Goal: Find contact information: Find contact information

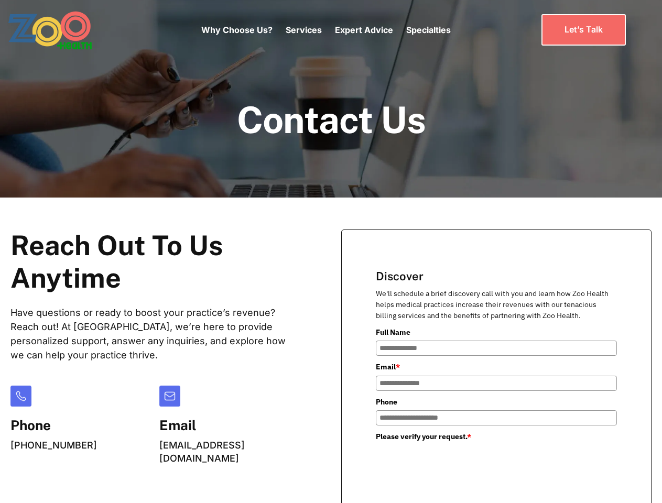
click at [325, 30] on div "Why Choose Us? Services Chronic Care Management Contract Optimization Denial An…" at bounding box center [325, 30] width 249 height 44
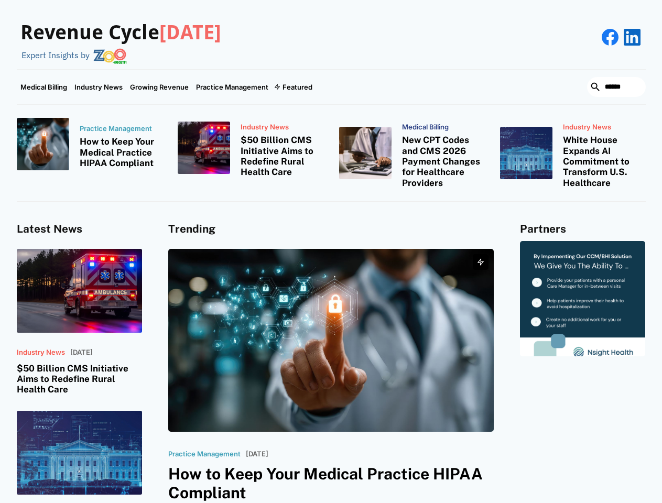
click at [292, 87] on div "Featured" at bounding box center [298, 87] width 30 height 8
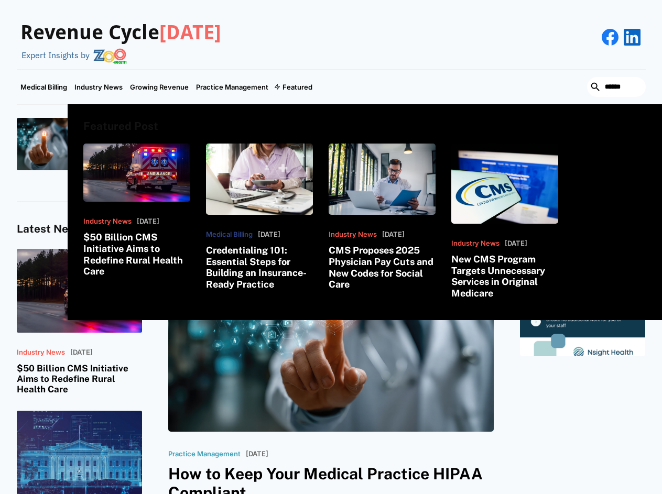
click at [548, 494] on html "Revenue Cycle [DATE] Expert Insights by Medical Billing Industry News Growing R…" at bounding box center [331, 247] width 662 height 494
